Goal: Navigation & Orientation: Find specific page/section

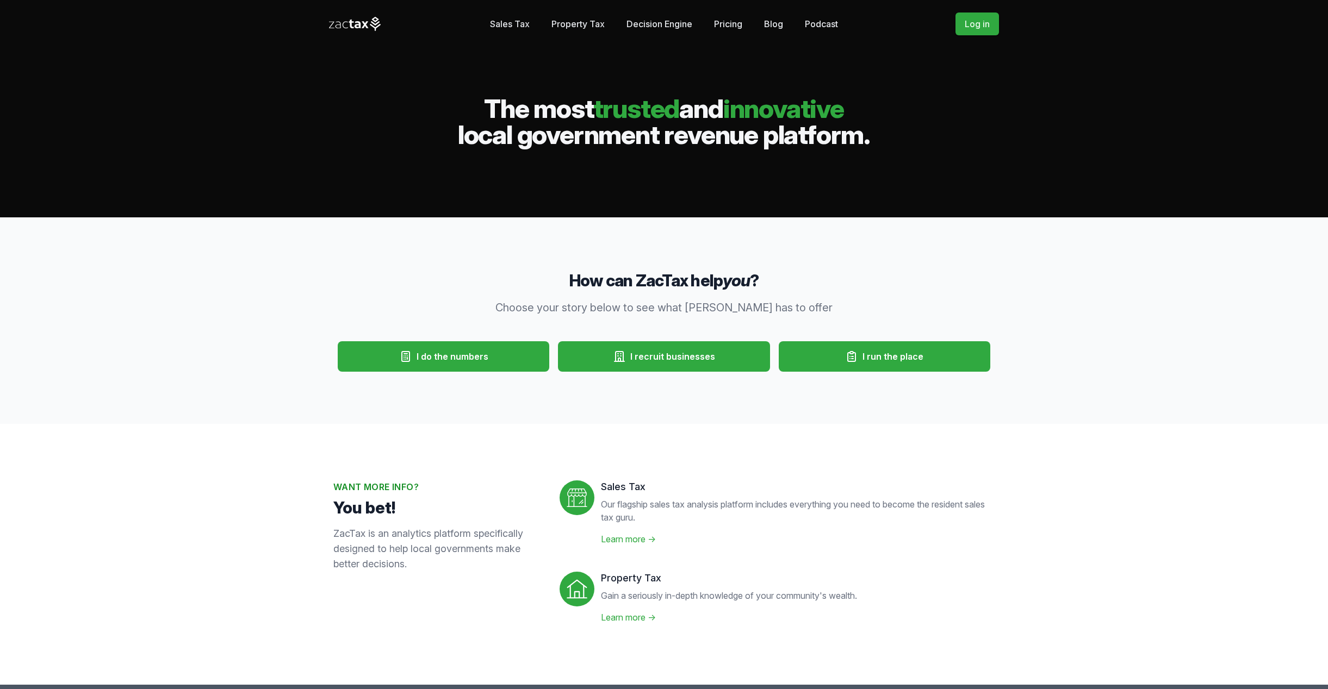
click at [737, 31] on link "Pricing" at bounding box center [728, 24] width 28 height 22
click at [646, 21] on link "Decision Engine" at bounding box center [659, 24] width 66 height 22
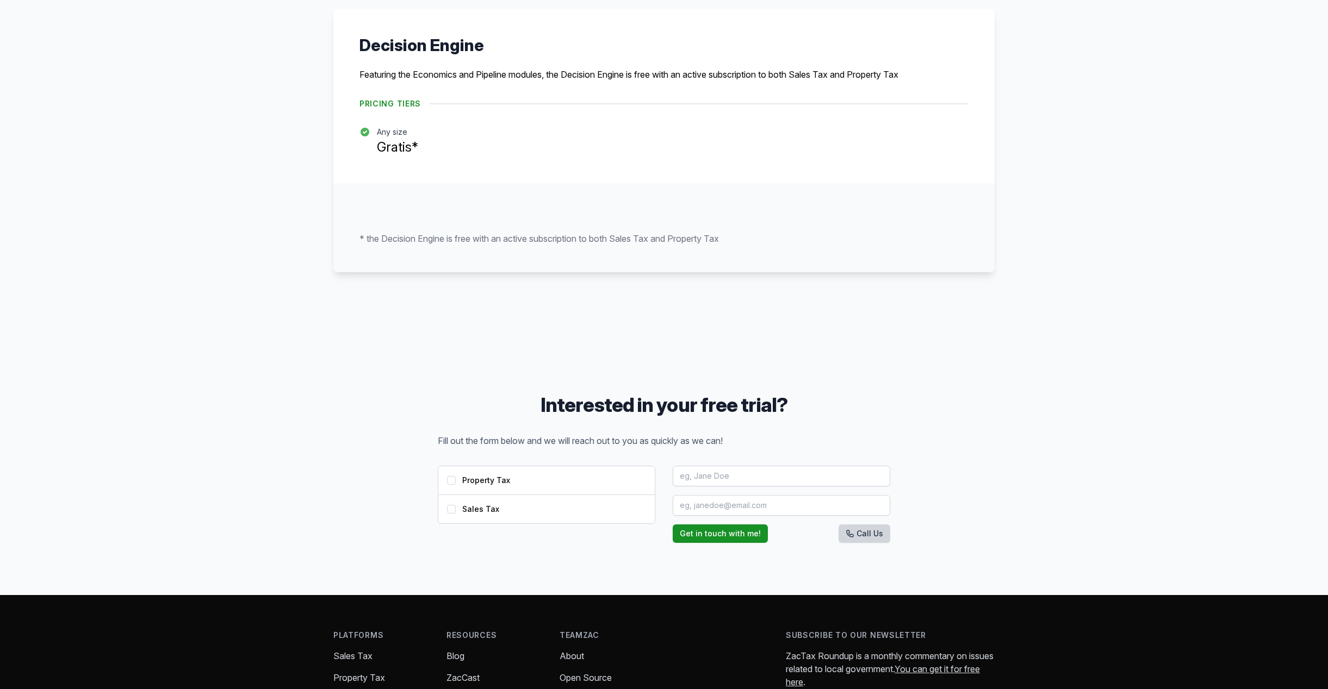
scroll to position [837, 0]
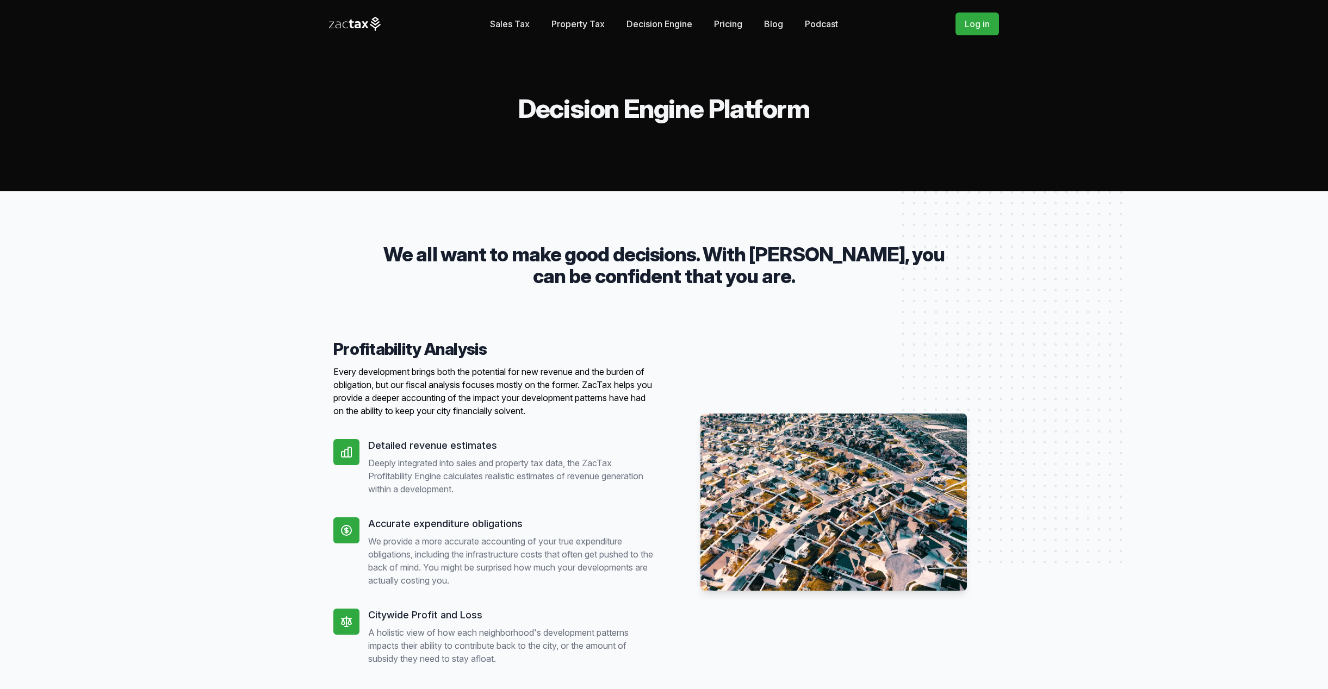
click at [366, 19] on icon at bounding box center [355, 24] width 52 height 14
